Goal: Task Accomplishment & Management: Manage account settings

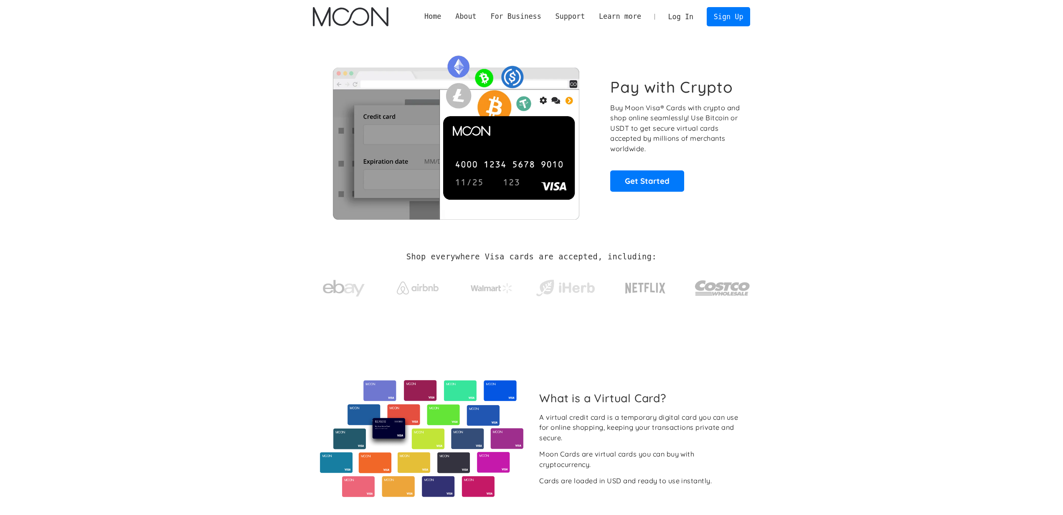
click at [679, 17] on link "Log In" at bounding box center [680, 17] width 39 height 18
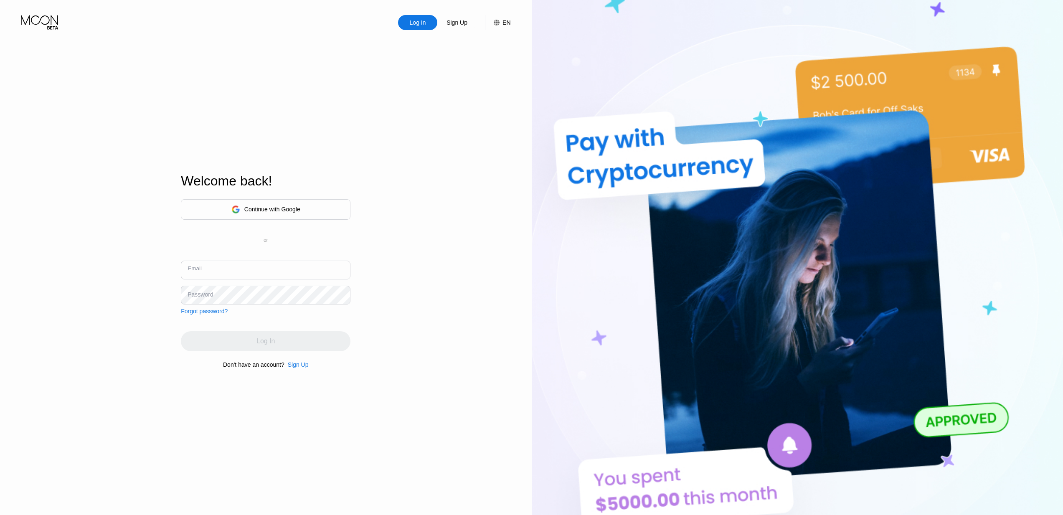
click at [260, 276] on input "text" at bounding box center [265, 270] width 169 height 19
type input "[EMAIL_ADDRESS][DOMAIN_NAME]"
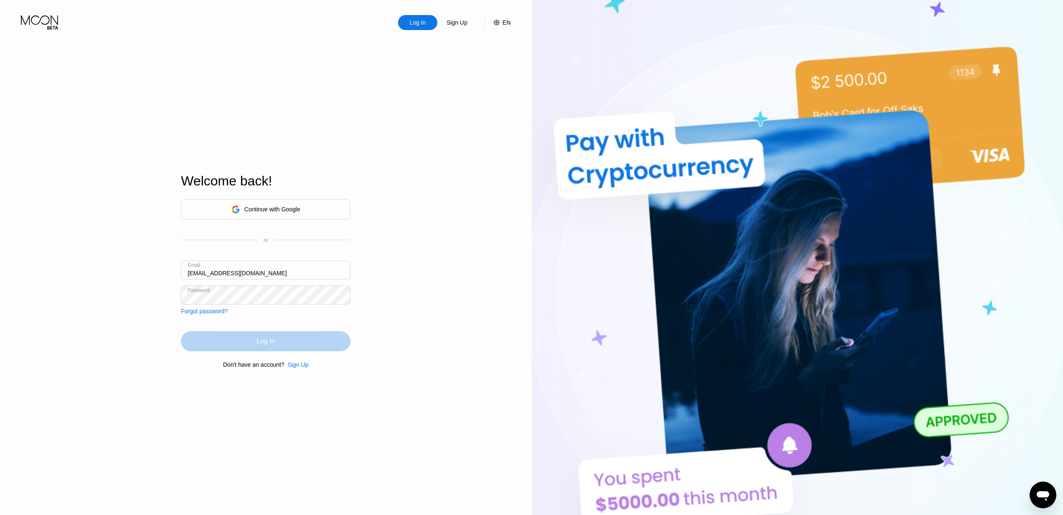
click at [307, 346] on div "Log In" at bounding box center [265, 341] width 169 height 20
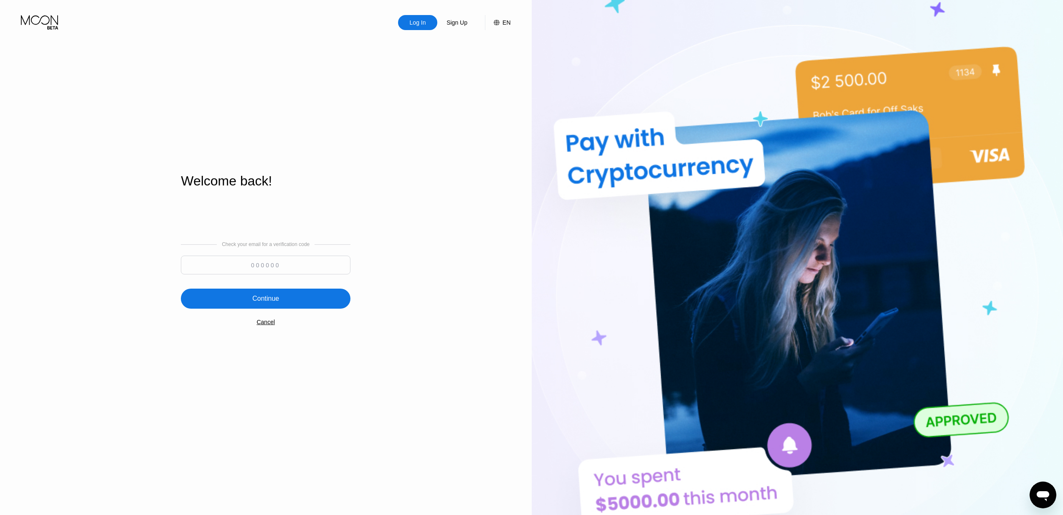
click at [218, 272] on input at bounding box center [265, 265] width 169 height 19
paste input "144447"
type input "144447"
drag, startPoint x: 259, startPoint y: 299, endPoint x: 289, endPoint y: 301, distance: 30.6
click at [259, 299] on div "Continue" at bounding box center [265, 298] width 27 height 8
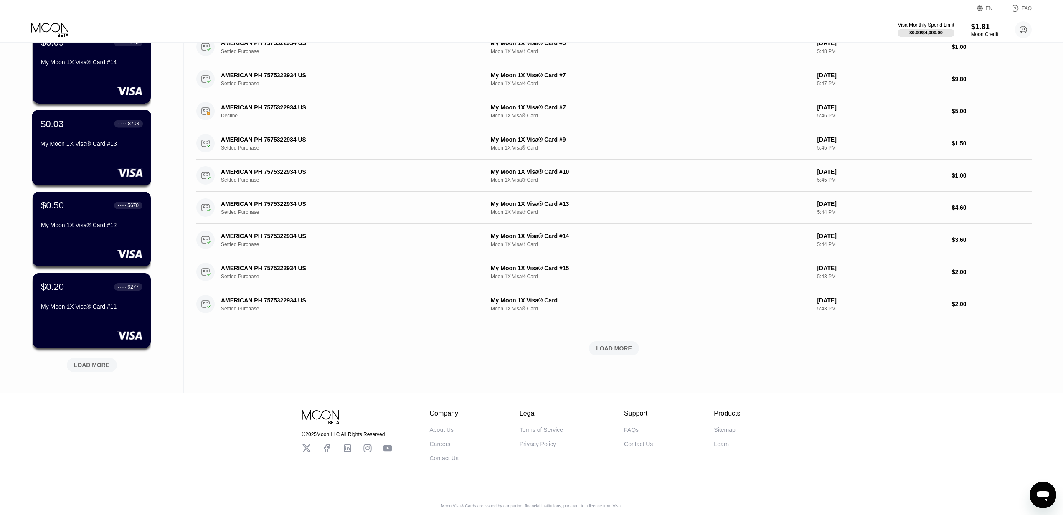
scroll to position [160, 0]
click at [99, 364] on div "LOAD MORE" at bounding box center [92, 365] width 36 height 8
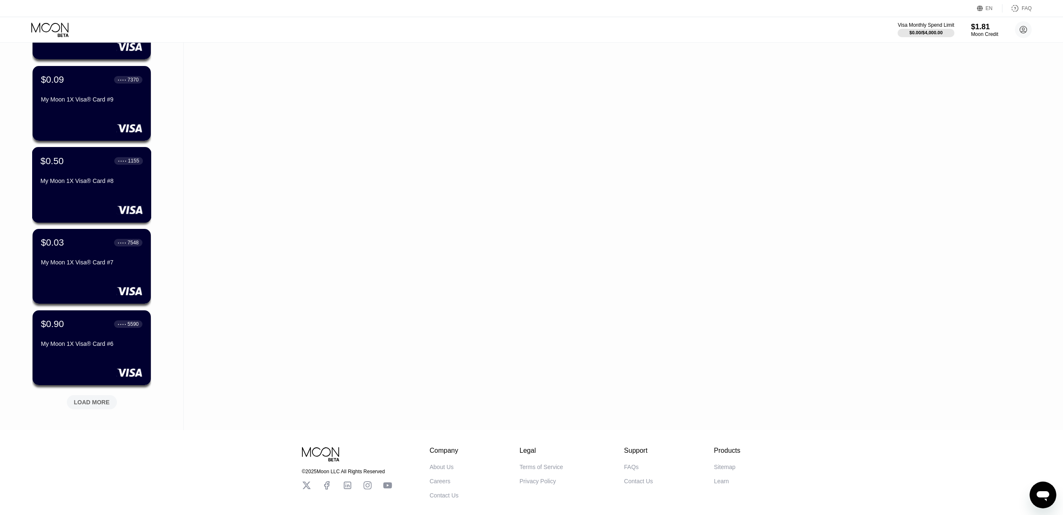
scroll to position [567, 0]
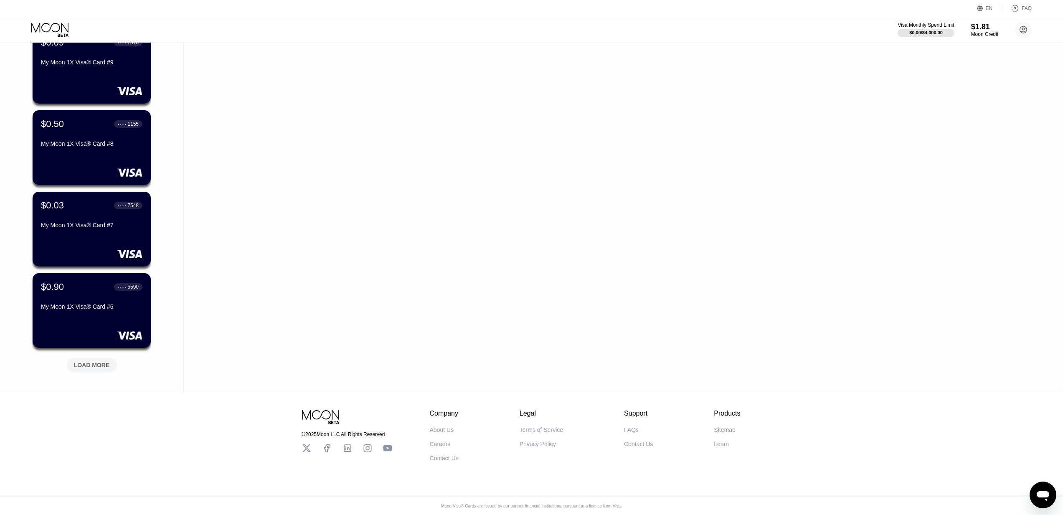
click at [96, 364] on div "LOAD MORE" at bounding box center [92, 365] width 36 height 8
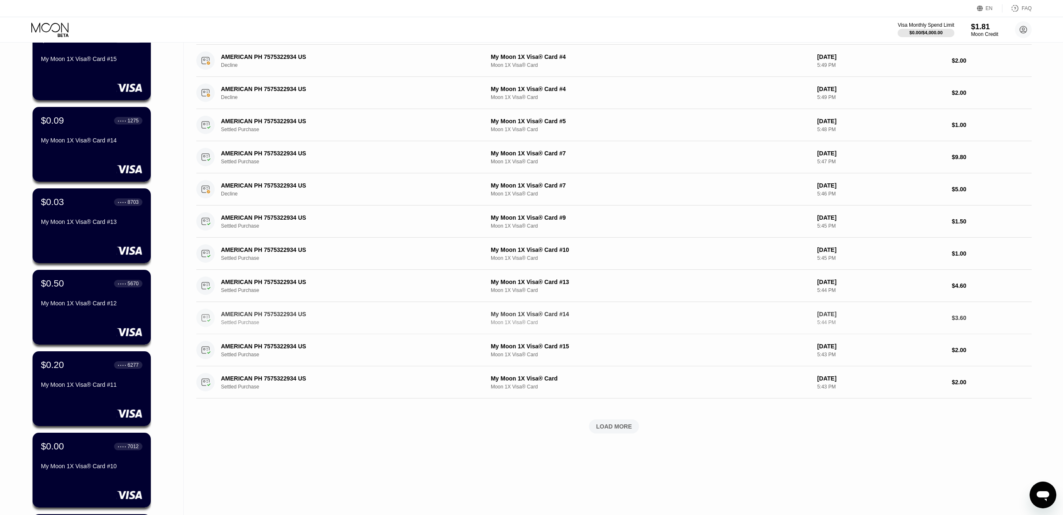
scroll to position [76, 0]
